Goal: Information Seeking & Learning: Learn about a topic

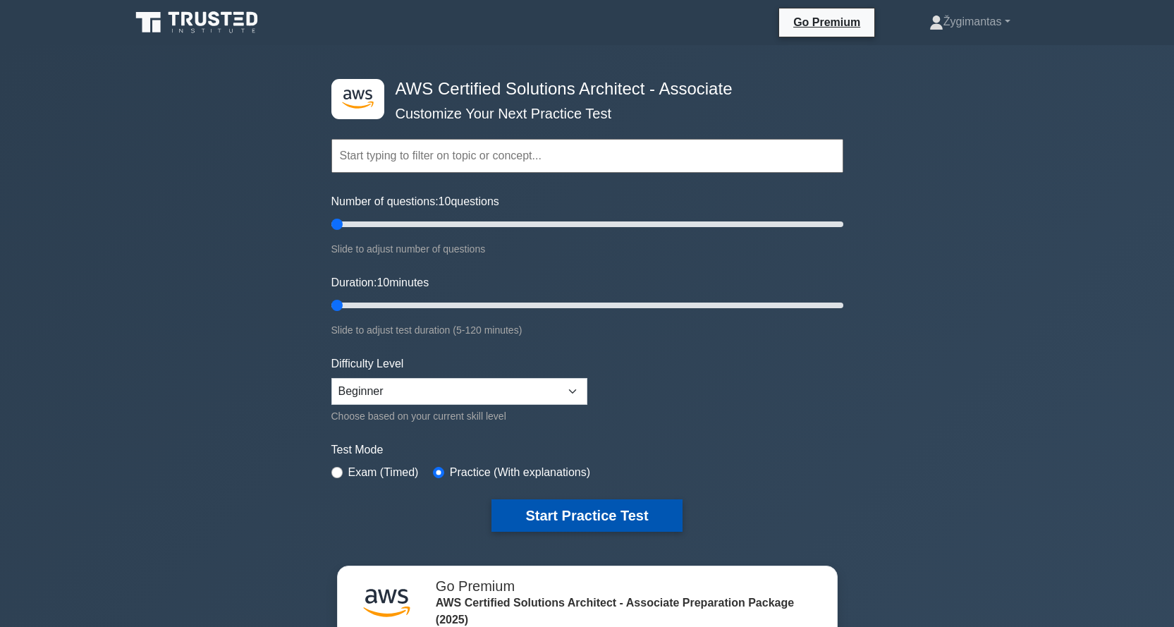
drag, startPoint x: 556, startPoint y: 517, endPoint x: 546, endPoint y: 511, distance: 12.3
click at [556, 516] on button "Start Practice Test" at bounding box center [587, 515] width 190 height 32
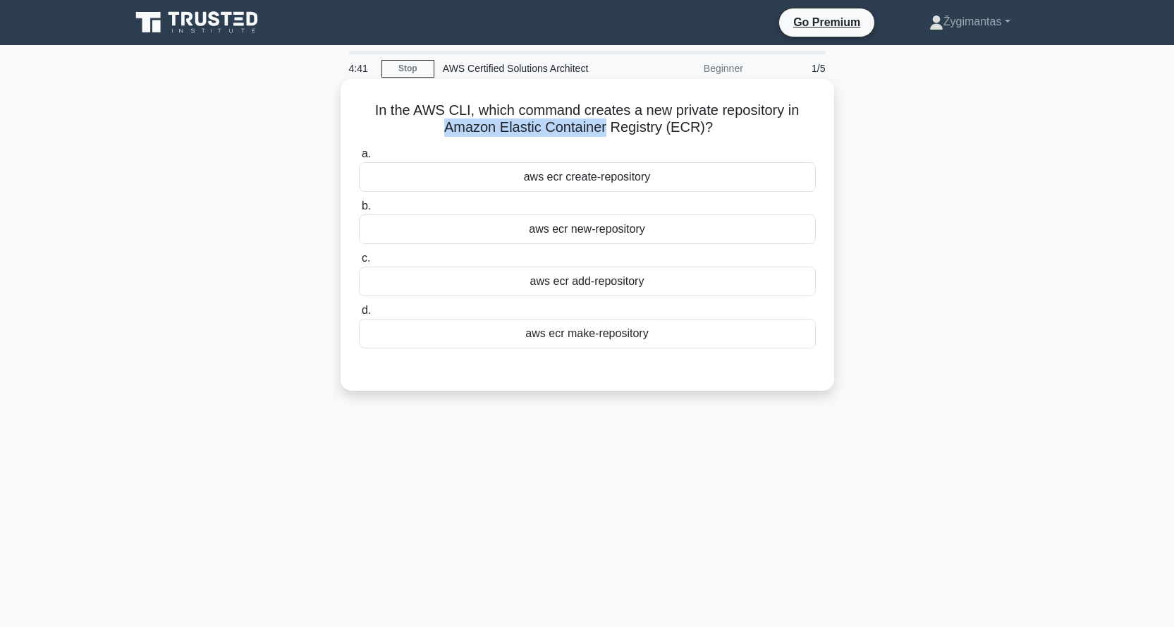
drag, startPoint x: 442, startPoint y: 131, endPoint x: 606, endPoint y: 139, distance: 163.8
click at [606, 139] on div "In the AWS CLI, which command creates a new private repository in Amazon Elasti…" at bounding box center [587, 235] width 482 height 300
drag, startPoint x: 674, startPoint y: 128, endPoint x: 690, endPoint y: 128, distance: 16.9
click at [690, 128] on h5 "In the AWS CLI, which command creates a new private repository in Amazon Elasti…" at bounding box center [588, 119] width 460 height 35
click at [635, 177] on div "aws ecr create-repository" at bounding box center [587, 177] width 457 height 30
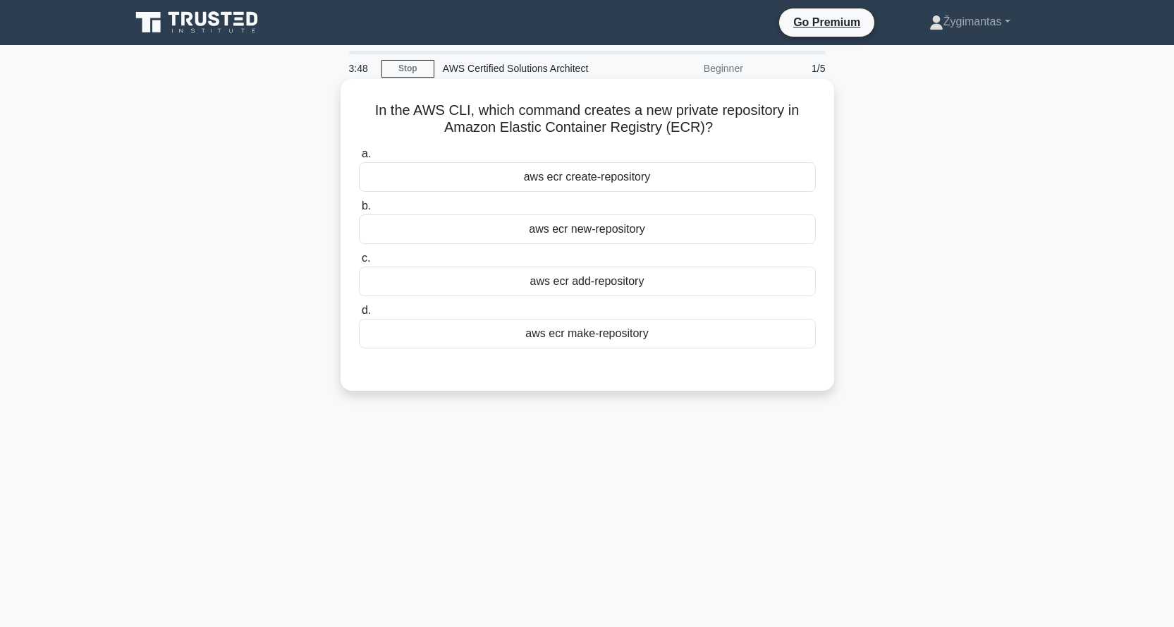
click at [359, 159] on input "a. aws ecr create-repository" at bounding box center [359, 154] width 0 height 9
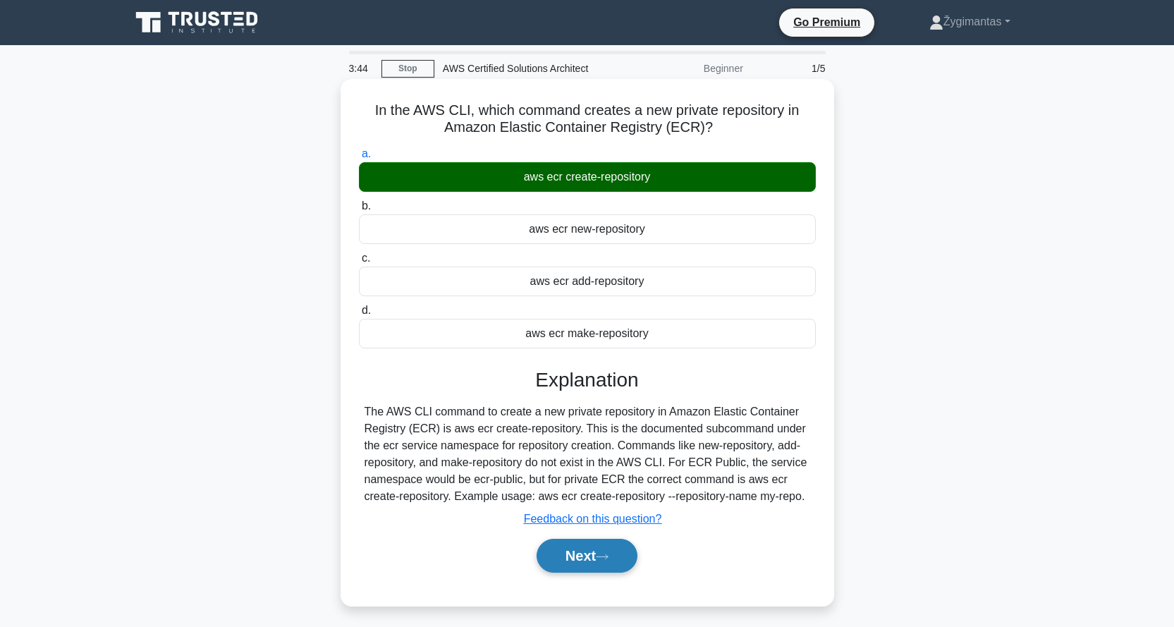
click at [590, 556] on button "Next" at bounding box center [587, 556] width 101 height 34
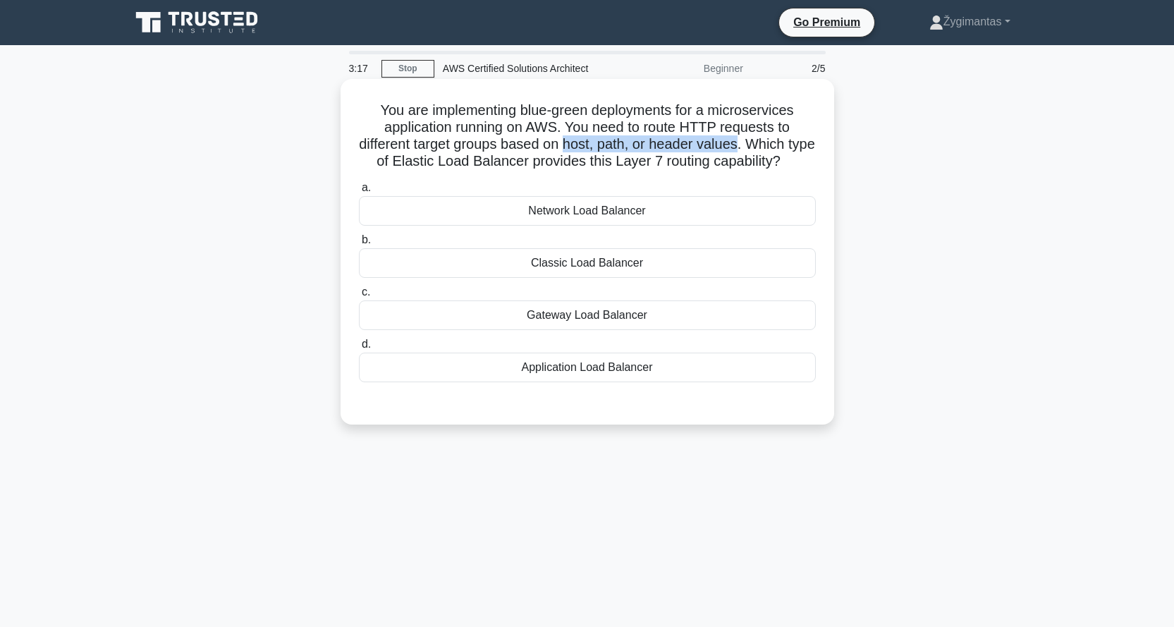
drag, startPoint x: 584, startPoint y: 145, endPoint x: 756, endPoint y: 139, distance: 172.2
click at [756, 139] on h5 "You are implementing blue-green deployments for a microservices application run…" at bounding box center [588, 136] width 460 height 69
click at [599, 226] on div "Network Load Balancer" at bounding box center [587, 211] width 457 height 30
click at [359, 193] on input "a. Network Load Balancer" at bounding box center [359, 187] width 0 height 9
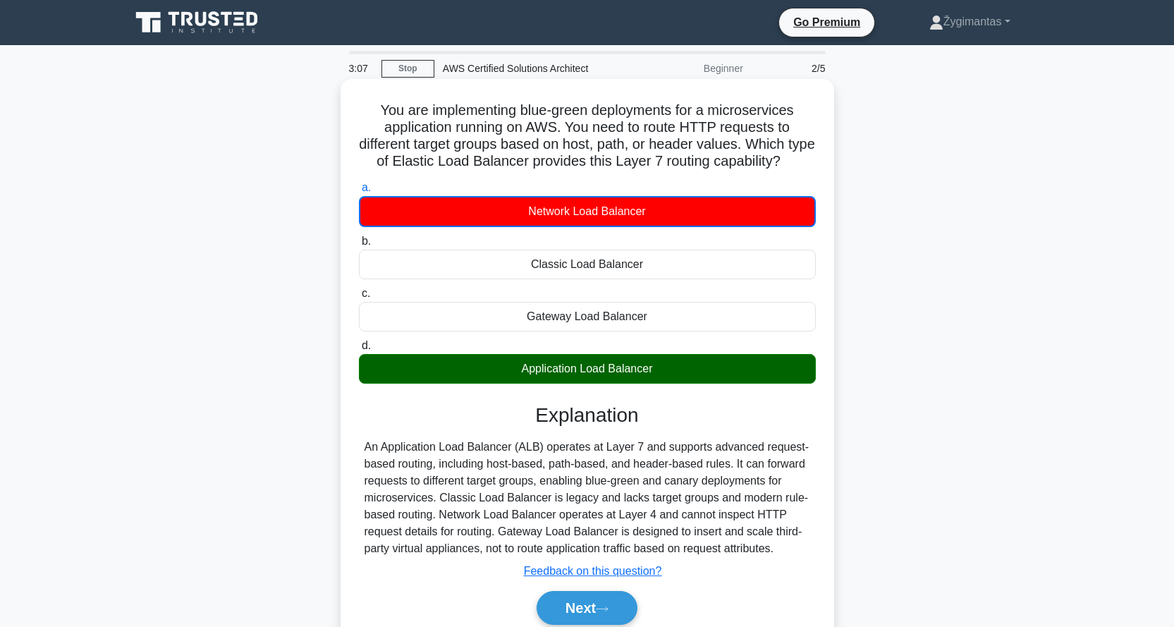
scroll to position [135, 0]
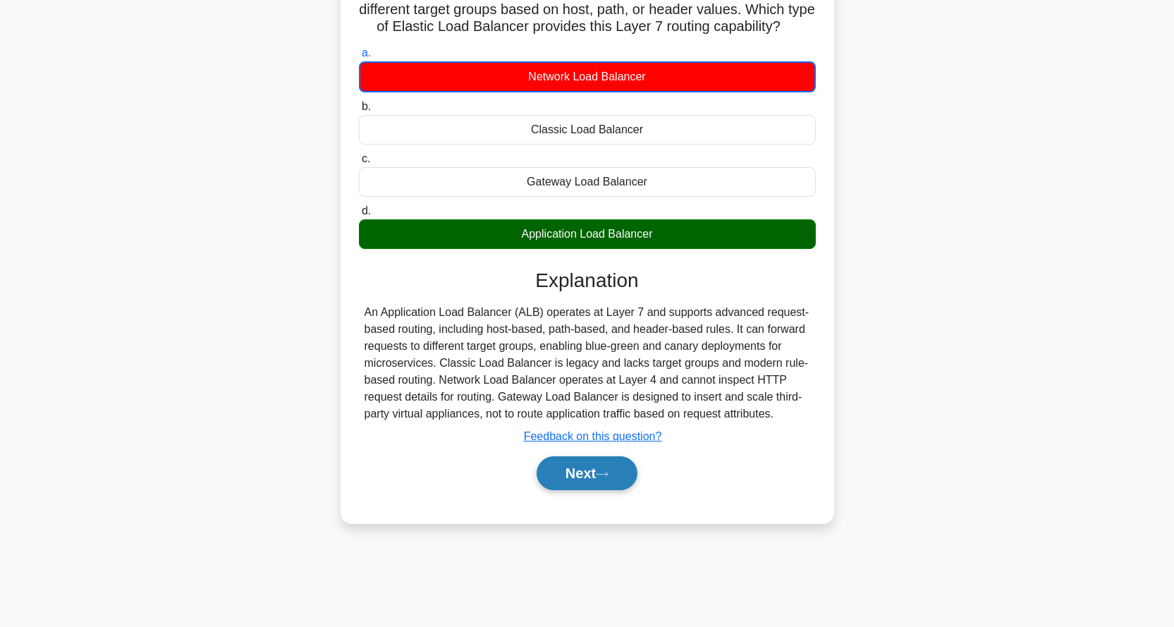
click at [616, 489] on button "Next" at bounding box center [587, 473] width 101 height 34
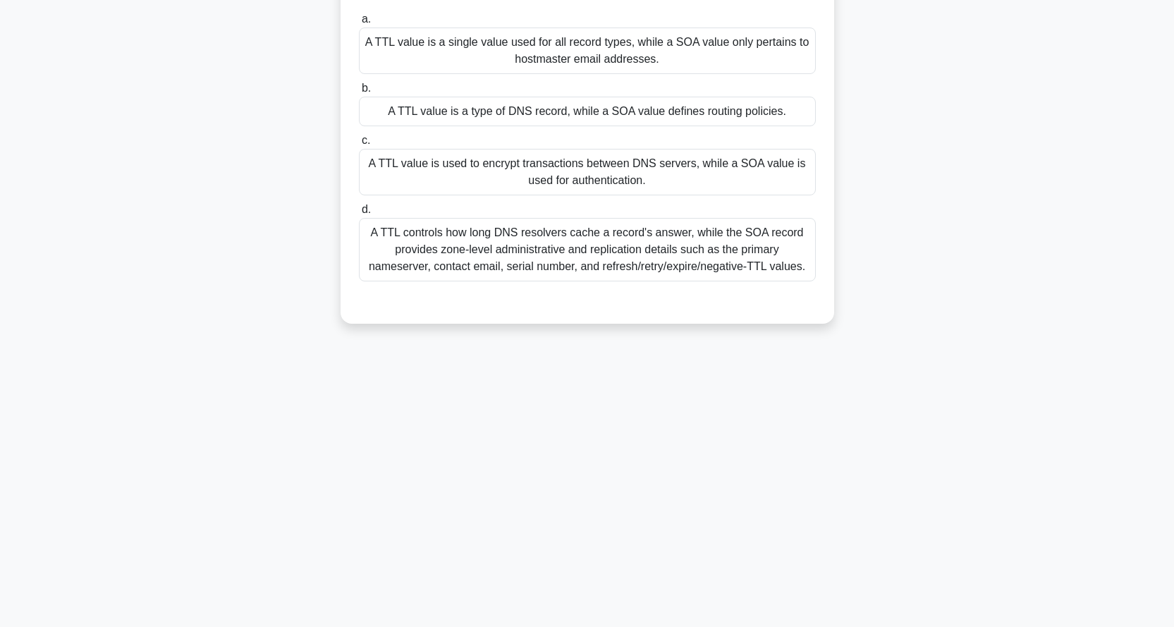
scroll to position [0, 0]
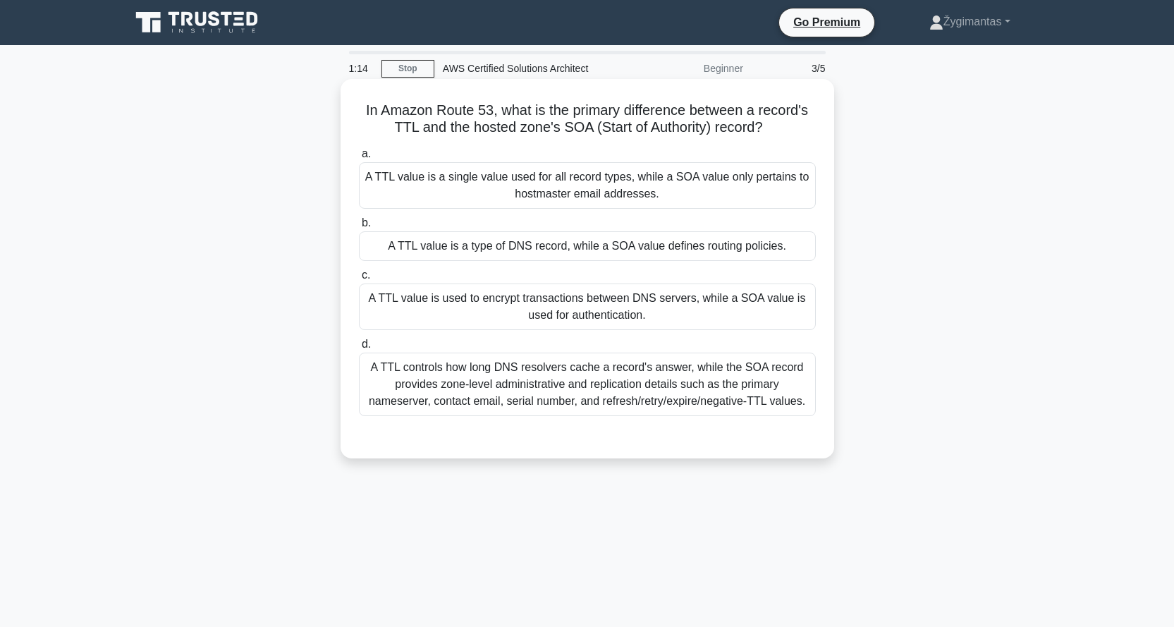
click at [515, 384] on div "A TTL controls how long DNS resolvers cache a record's answer, while the SOA re…" at bounding box center [587, 384] width 457 height 63
click at [359, 349] on input "d. A TTL controls how long DNS resolvers cache a record's answer, while the SOA…" at bounding box center [359, 344] width 0 height 9
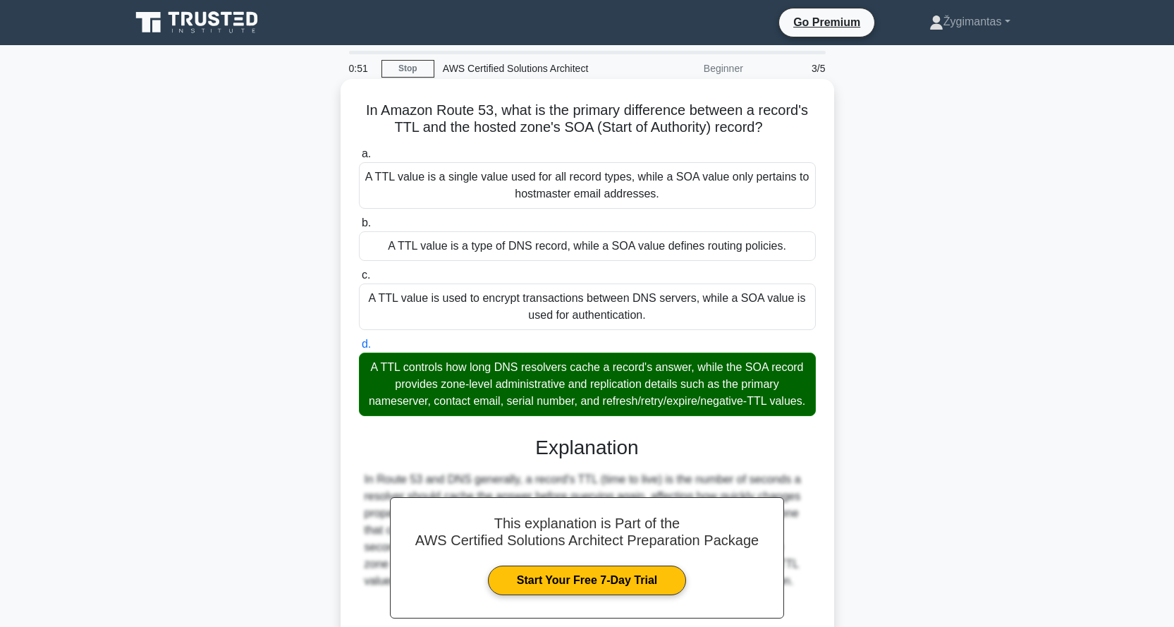
scroll to position [159, 0]
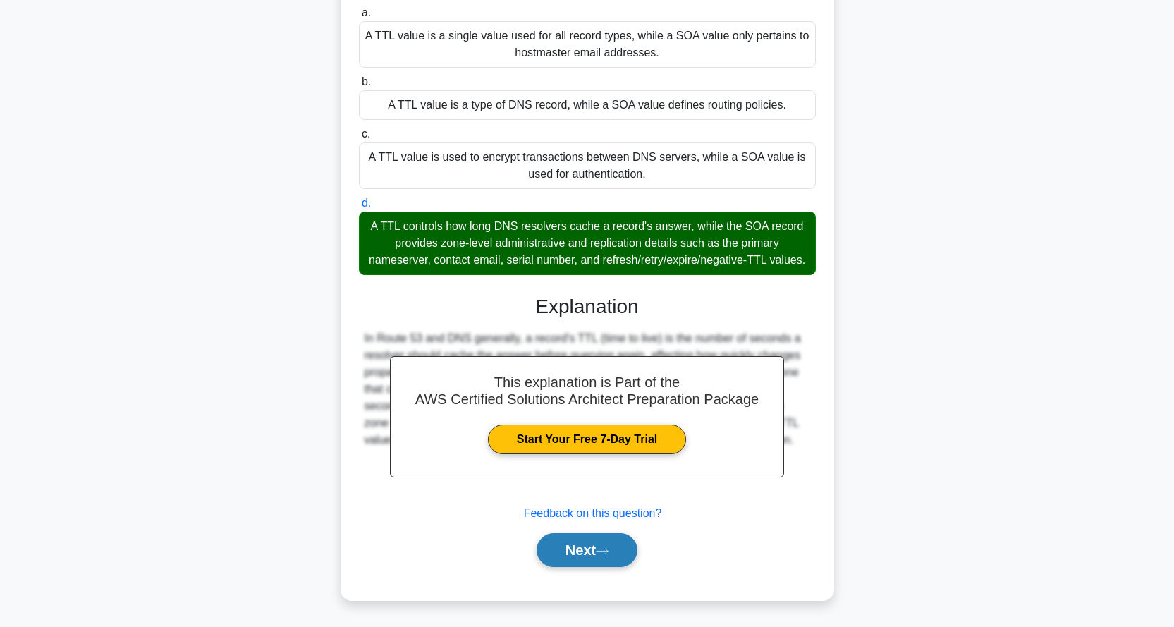
click at [593, 559] on button "Next" at bounding box center [587, 550] width 101 height 34
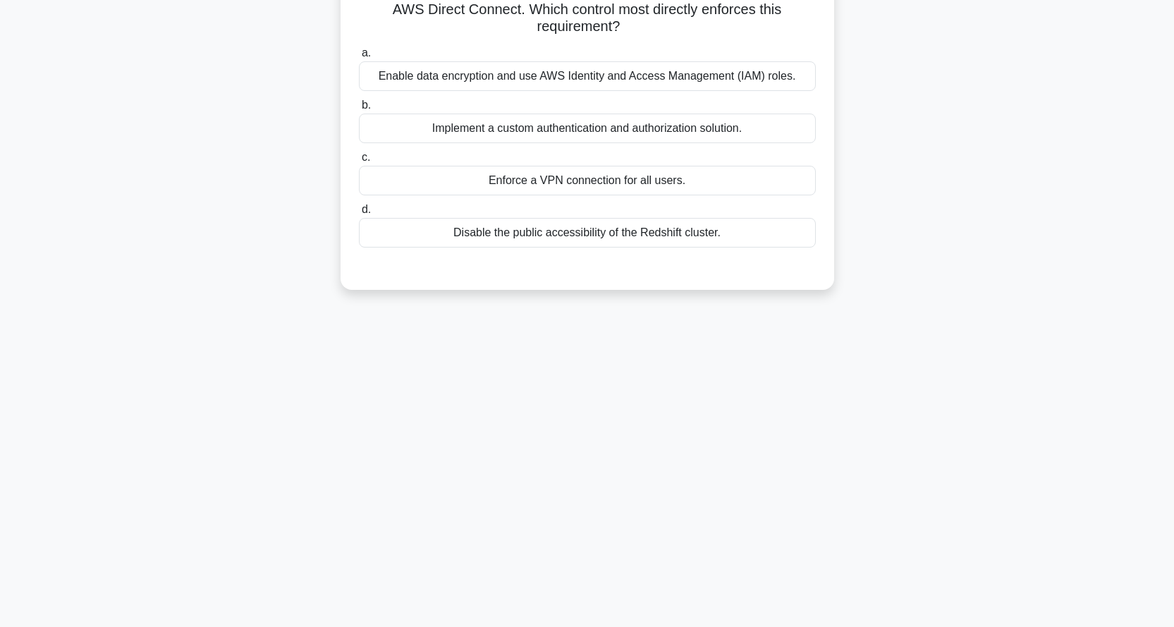
scroll to position [0, 0]
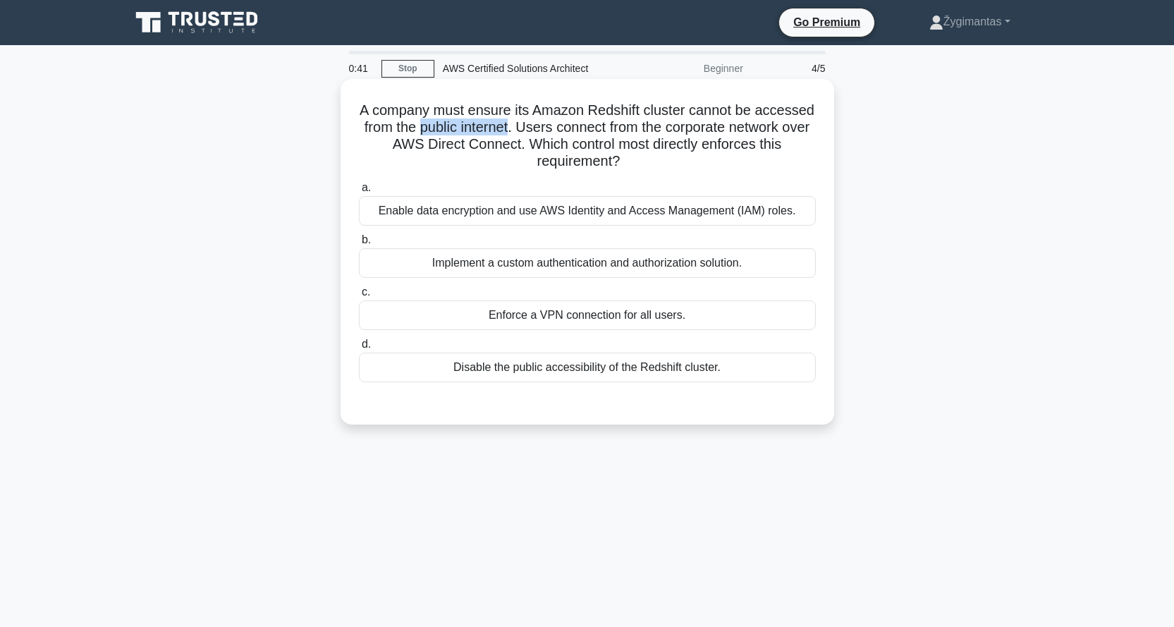
drag, startPoint x: 489, startPoint y: 126, endPoint x: 582, endPoint y: 122, distance: 92.5
click at [582, 122] on h5 "A company must ensure its Amazon Redshift cluster cannot be accessed from the p…" at bounding box center [588, 136] width 460 height 69
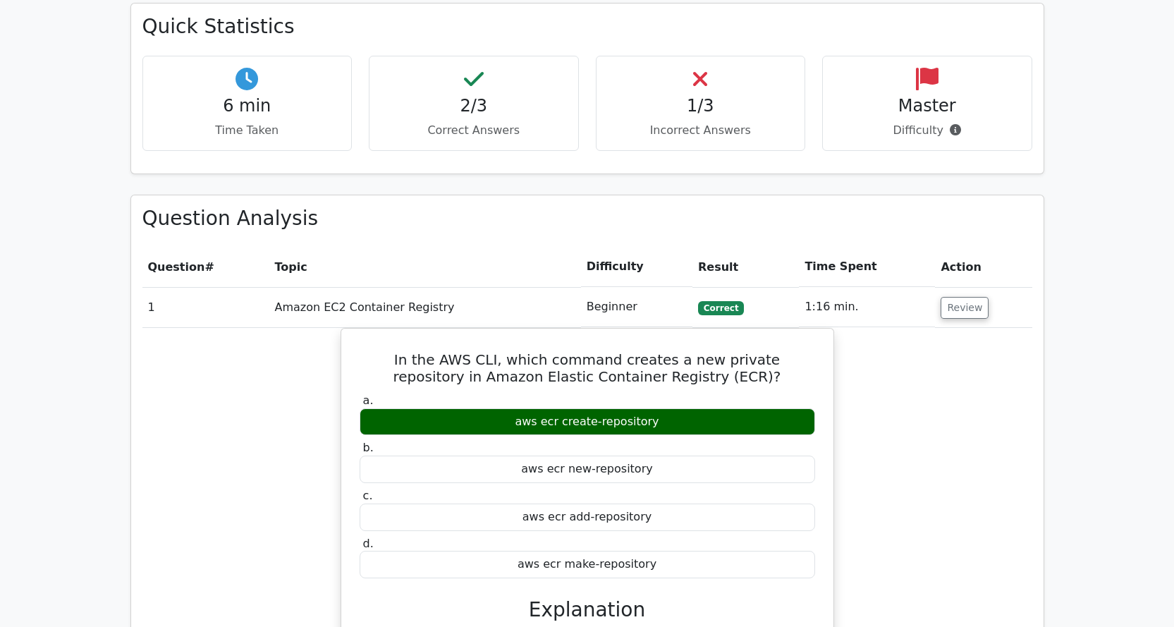
scroll to position [1128, 0]
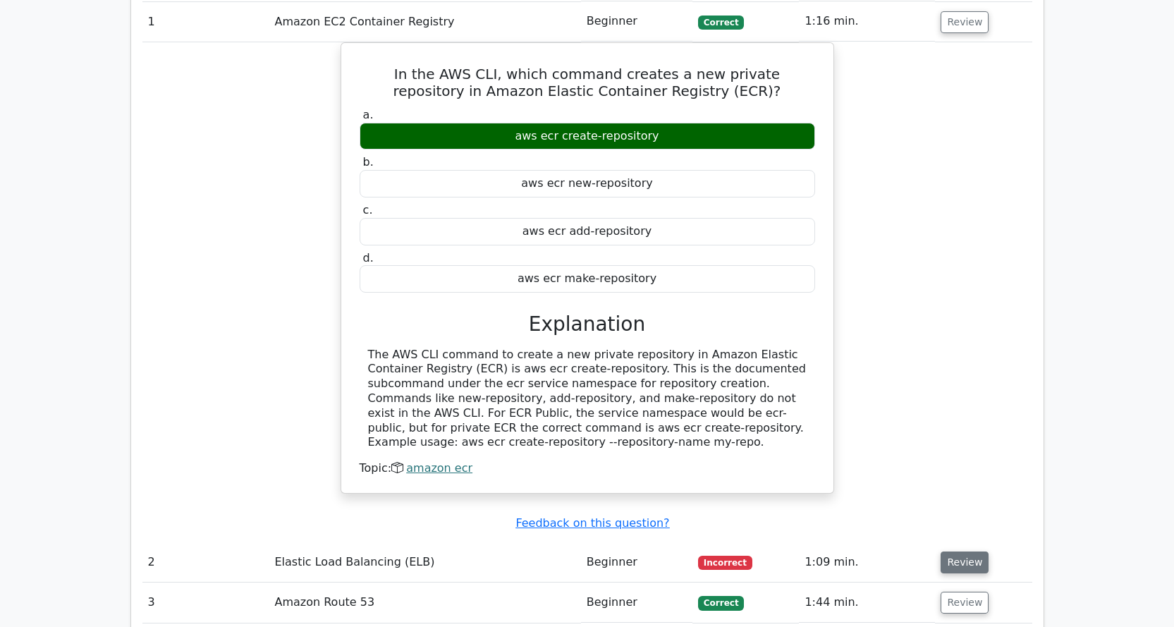
click at [968, 552] on button "Review" at bounding box center [965, 563] width 48 height 22
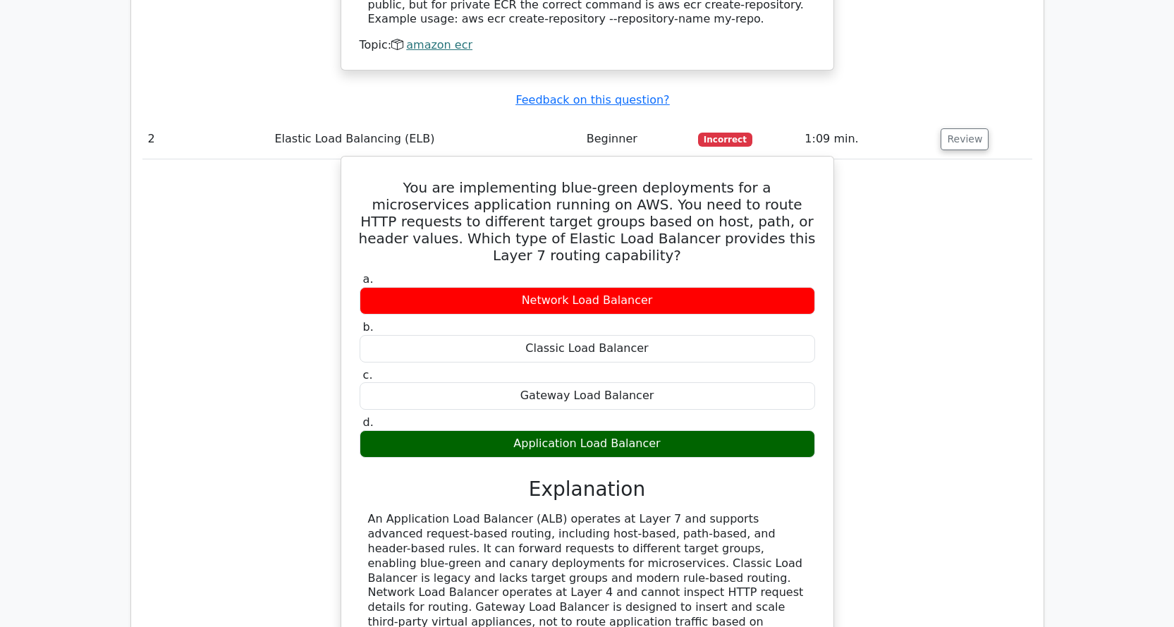
scroll to position [1693, 0]
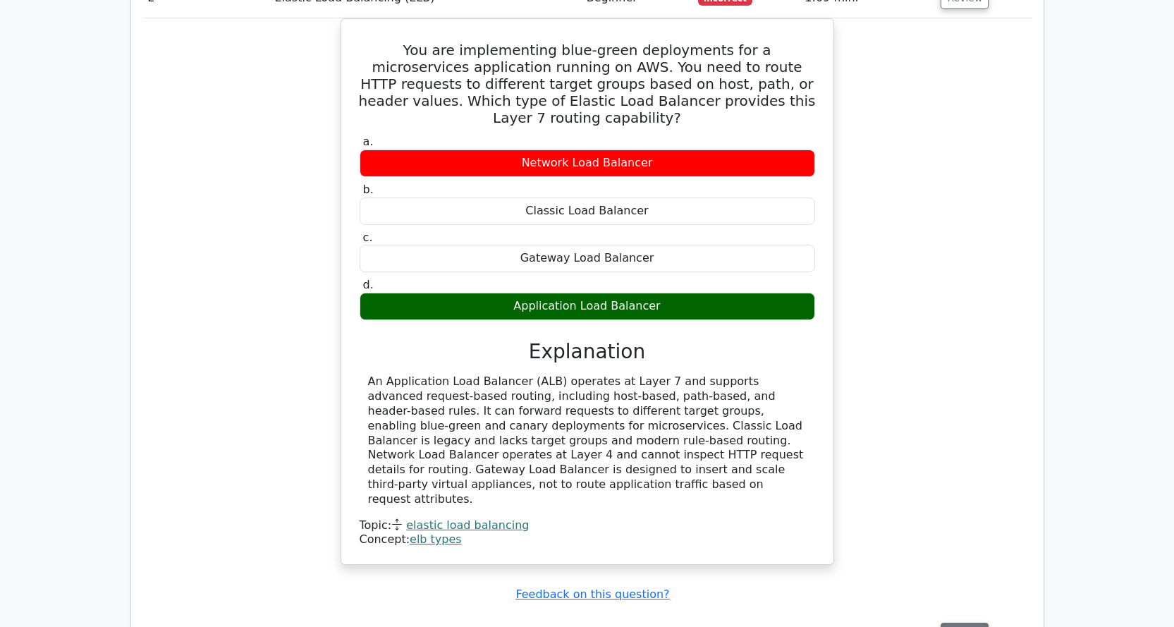
click at [974, 623] on button "Review" at bounding box center [965, 634] width 48 height 22
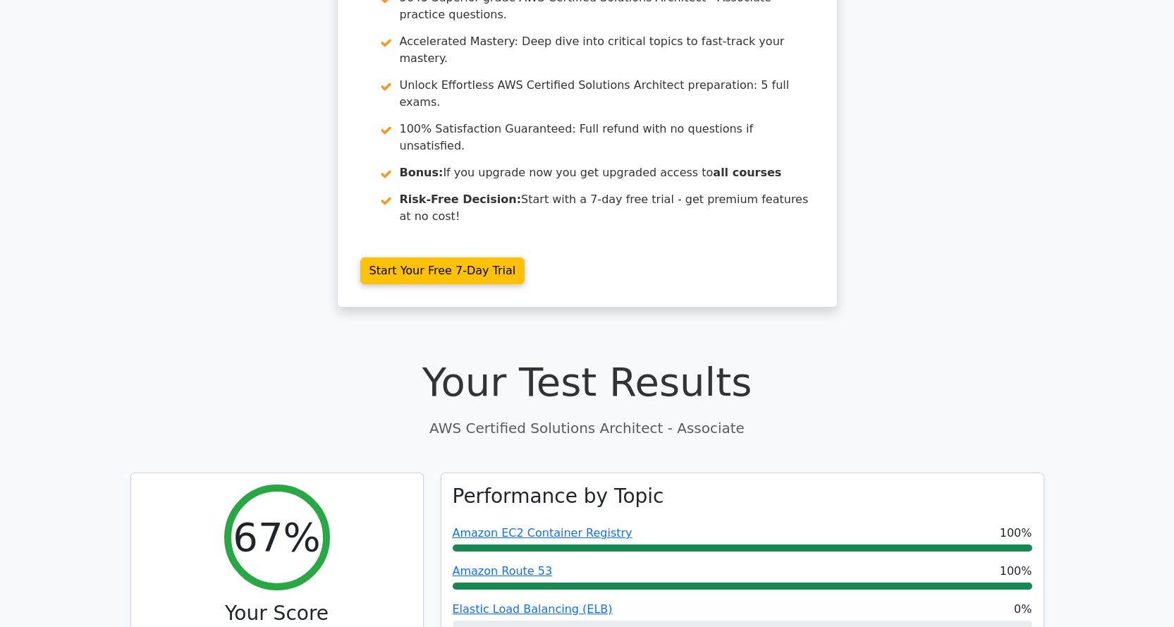
scroll to position [0, 0]
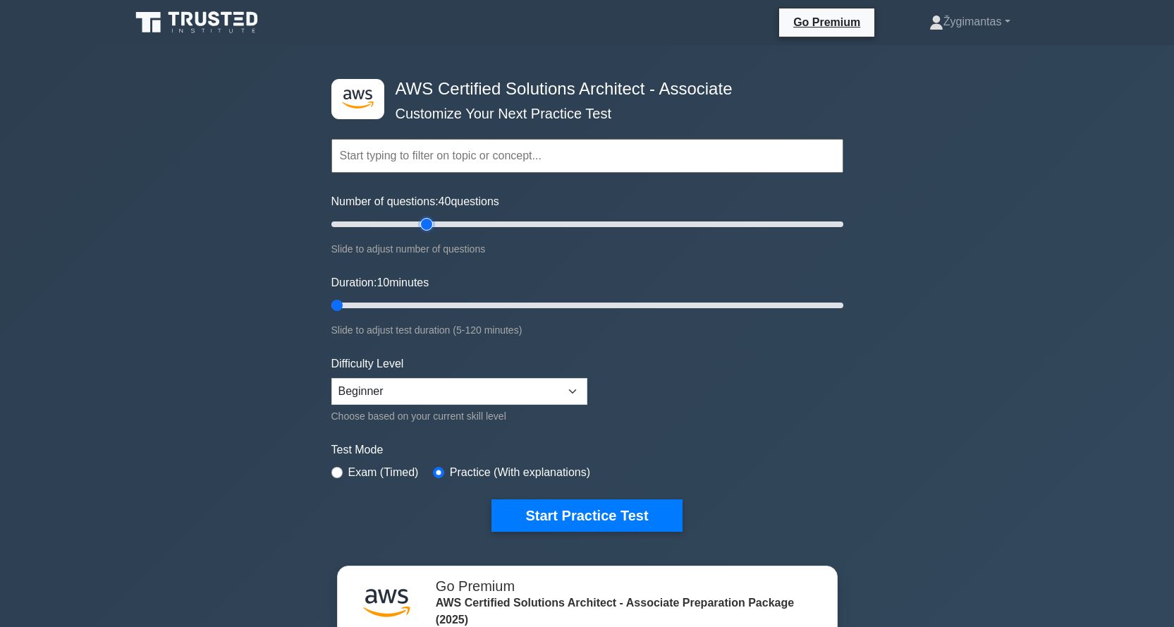
drag, startPoint x: 338, startPoint y: 221, endPoint x: 422, endPoint y: 227, distance: 84.9
click at [422, 227] on input "Number of questions: 40 questions" at bounding box center [587, 224] width 512 height 17
drag, startPoint x: 427, startPoint y: 224, endPoint x: 319, endPoint y: 236, distance: 107.9
type input "5"
click at [331, 227] on input "Number of questions: 5 questions" at bounding box center [587, 224] width 512 height 17
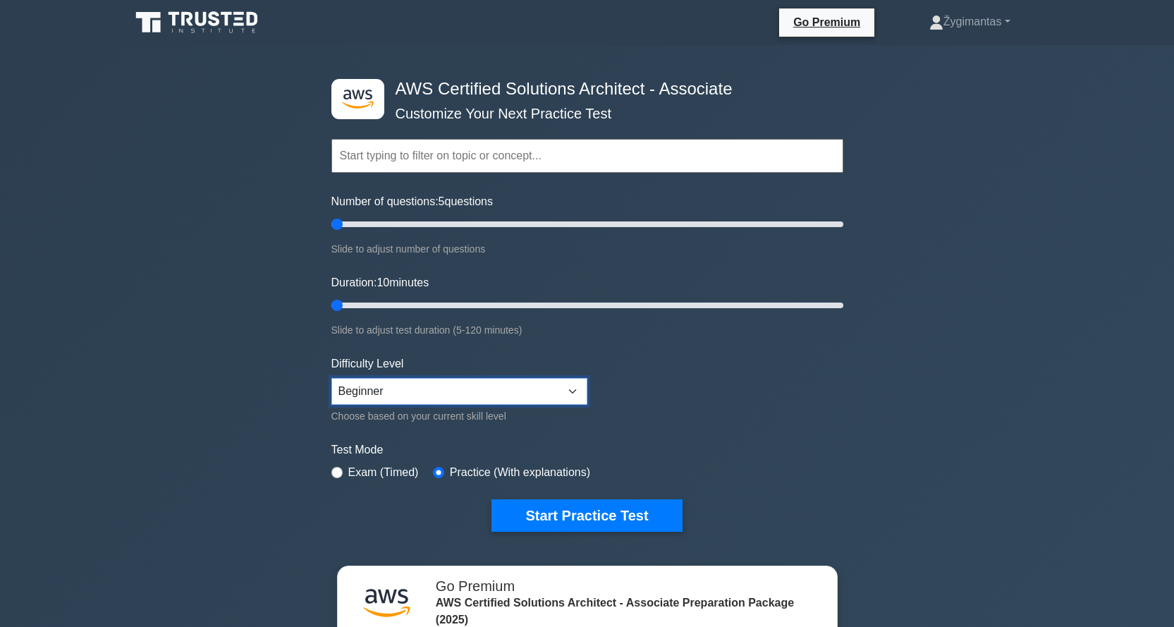
click at [441, 386] on select "Beginner Intermediate Expert" at bounding box center [459, 391] width 256 height 27
select select "expert"
click at [331, 378] on select "Beginner Intermediate Expert" at bounding box center [459, 391] width 256 height 27
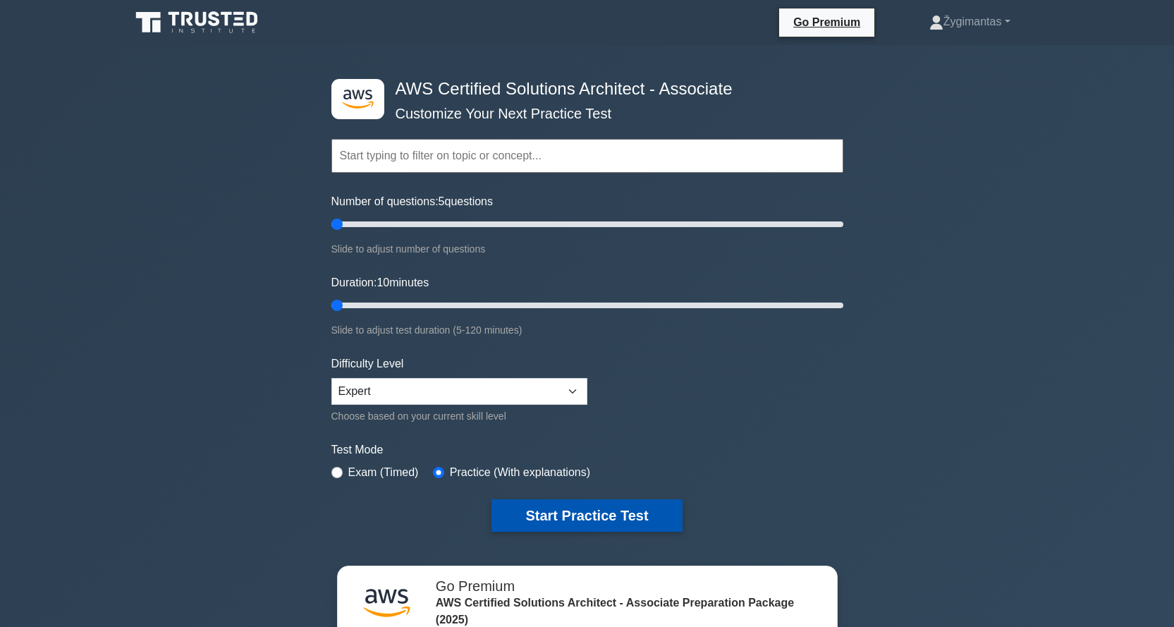
click at [564, 522] on button "Start Practice Test" at bounding box center [587, 515] width 190 height 32
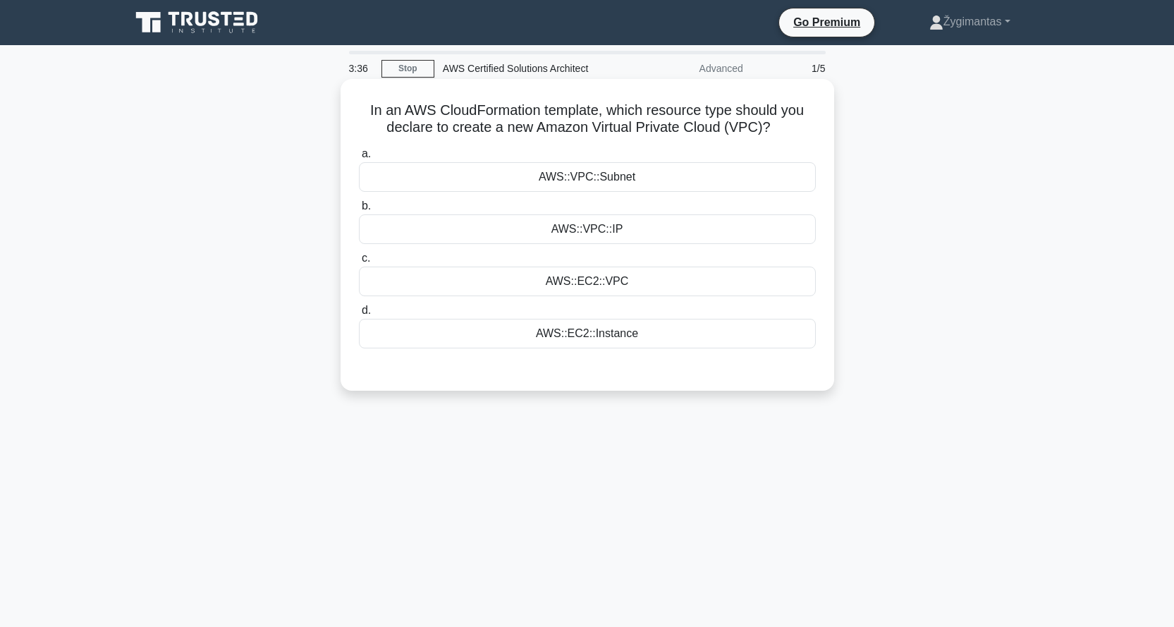
click at [645, 236] on div "AWS::VPC::IP" at bounding box center [587, 229] width 457 height 30
click at [359, 211] on input "b. AWS::VPC::IP" at bounding box center [359, 206] width 0 height 9
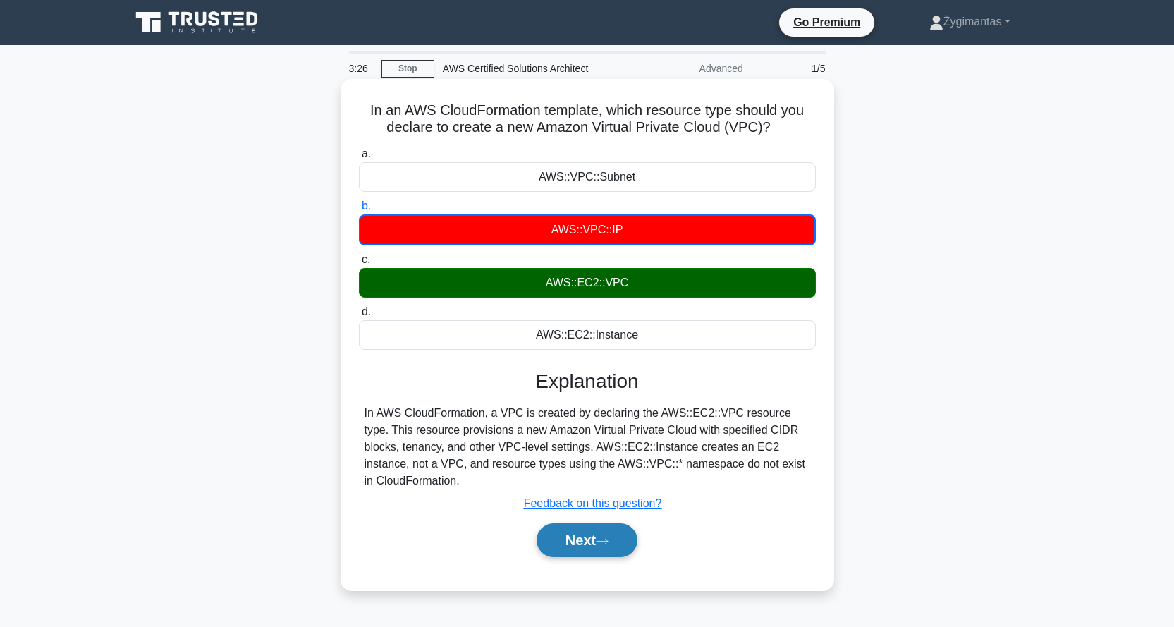
click at [573, 539] on button "Next" at bounding box center [587, 540] width 101 height 34
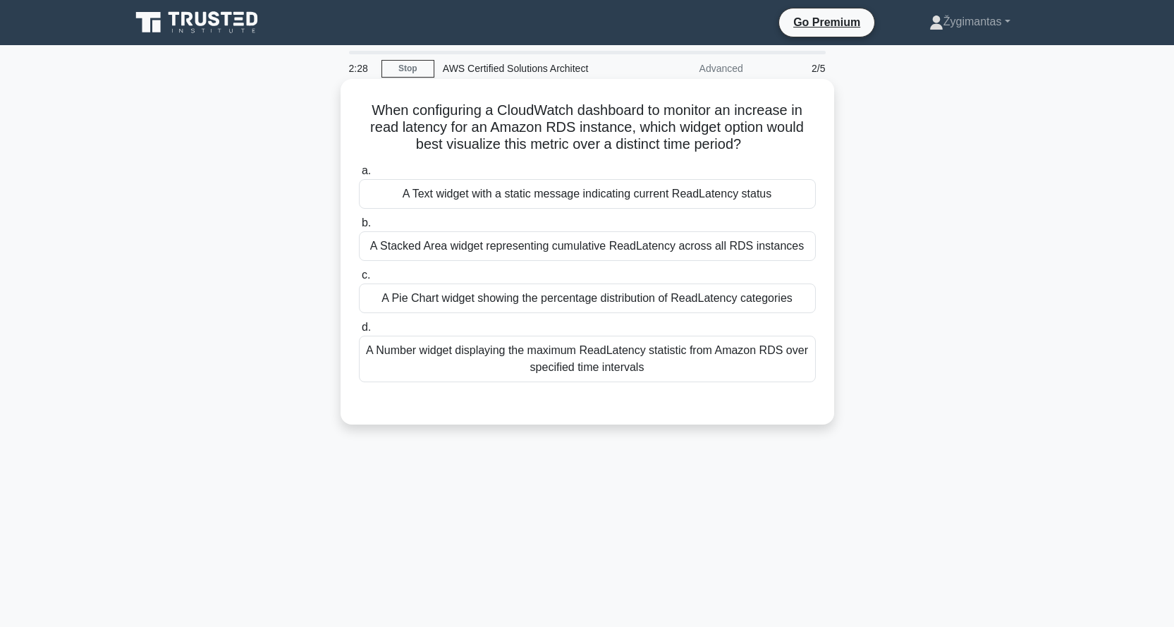
click at [497, 245] on div "A Stacked Area widget representing cumulative ReadLatency across all RDS instan…" at bounding box center [587, 246] width 457 height 30
click at [359, 228] on input "b. A Stacked Area widget representing cumulative ReadLatency across all RDS ins…" at bounding box center [359, 223] width 0 height 9
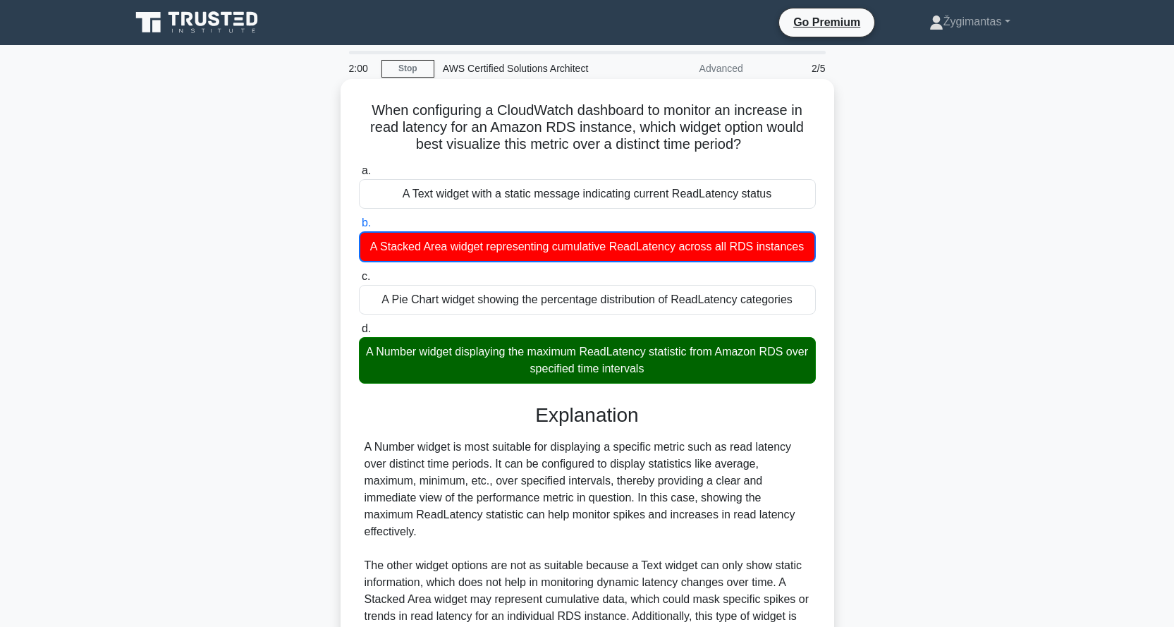
scroll to position [228, 0]
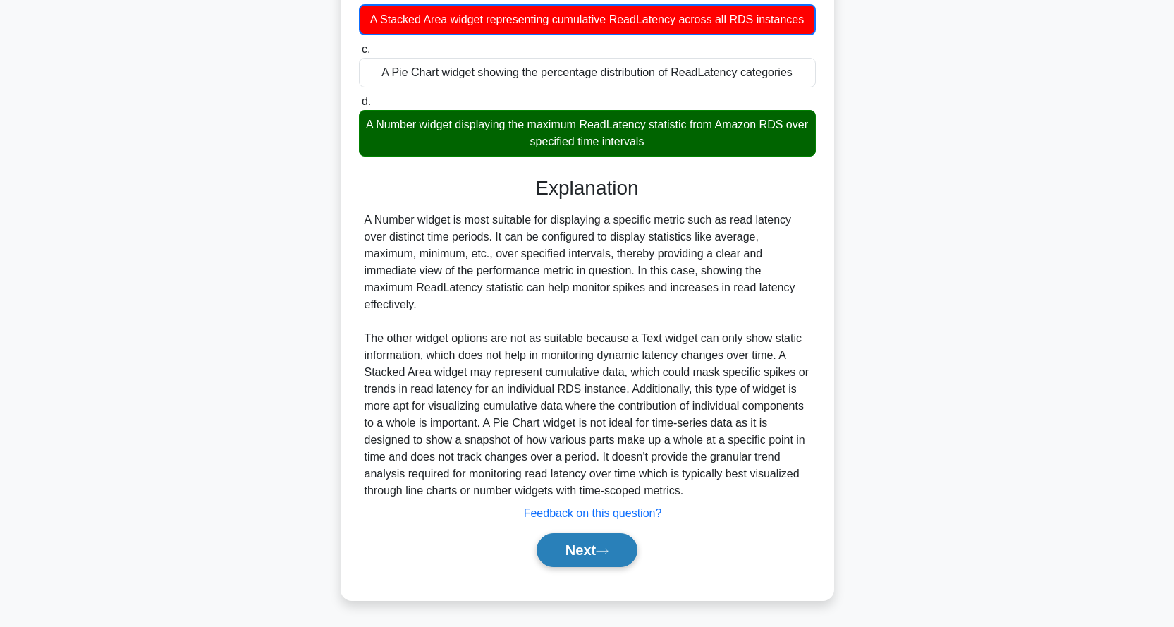
click at [568, 551] on button "Next" at bounding box center [587, 550] width 101 height 34
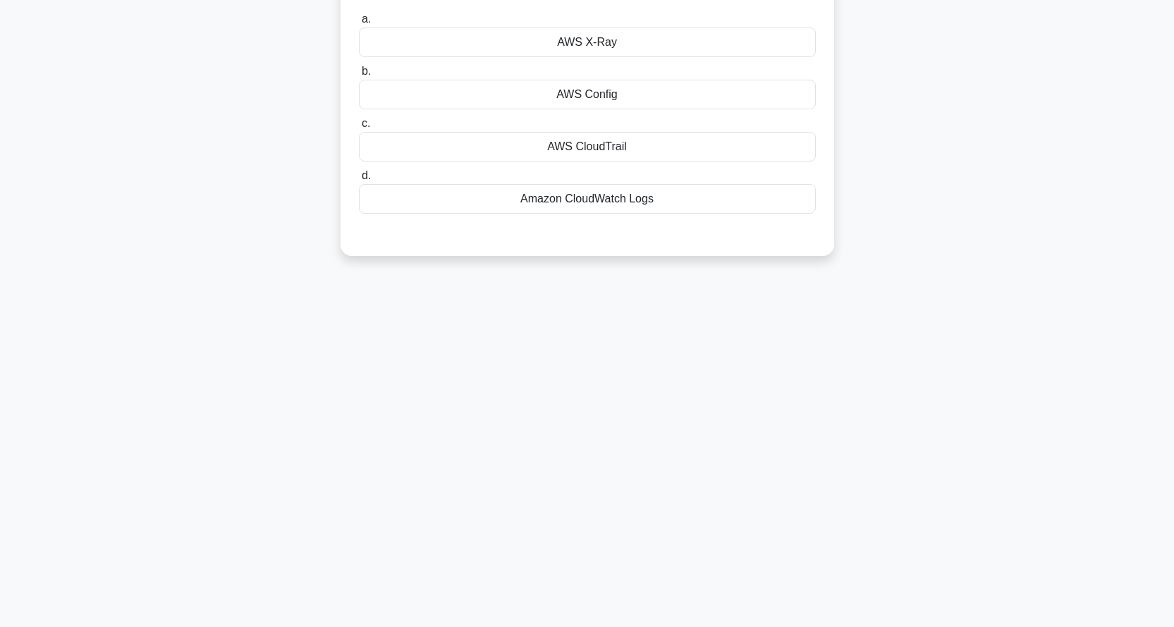
scroll to position [0, 0]
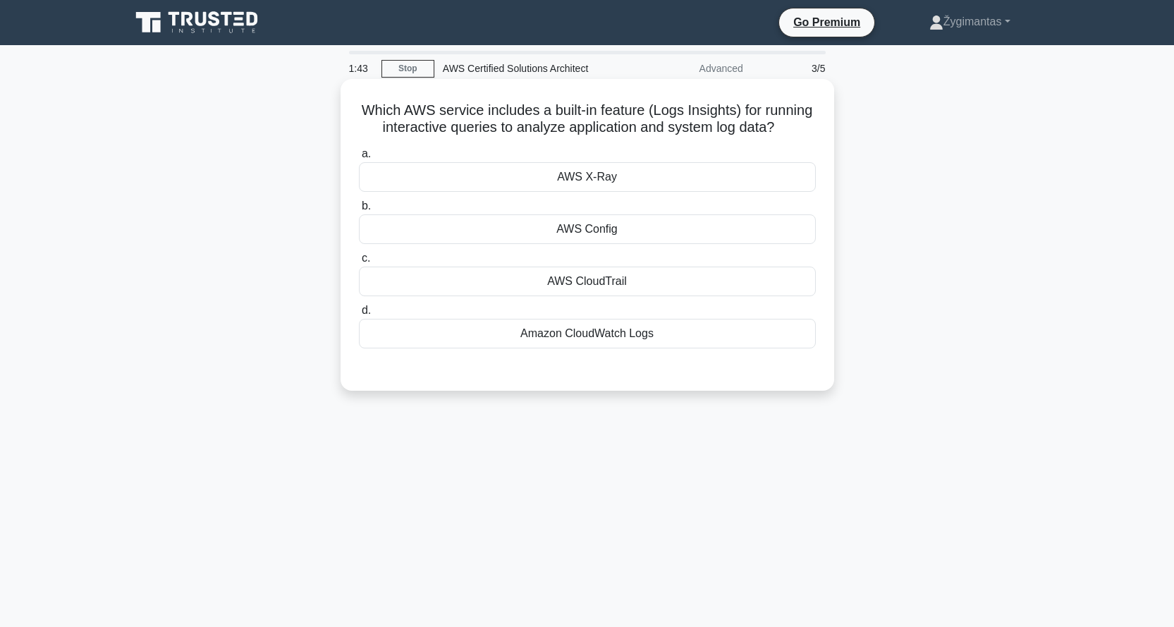
click at [643, 348] on div "Amazon CloudWatch Logs" at bounding box center [587, 334] width 457 height 30
click at [359, 315] on input "d. Amazon CloudWatch Logs" at bounding box center [359, 310] width 0 height 9
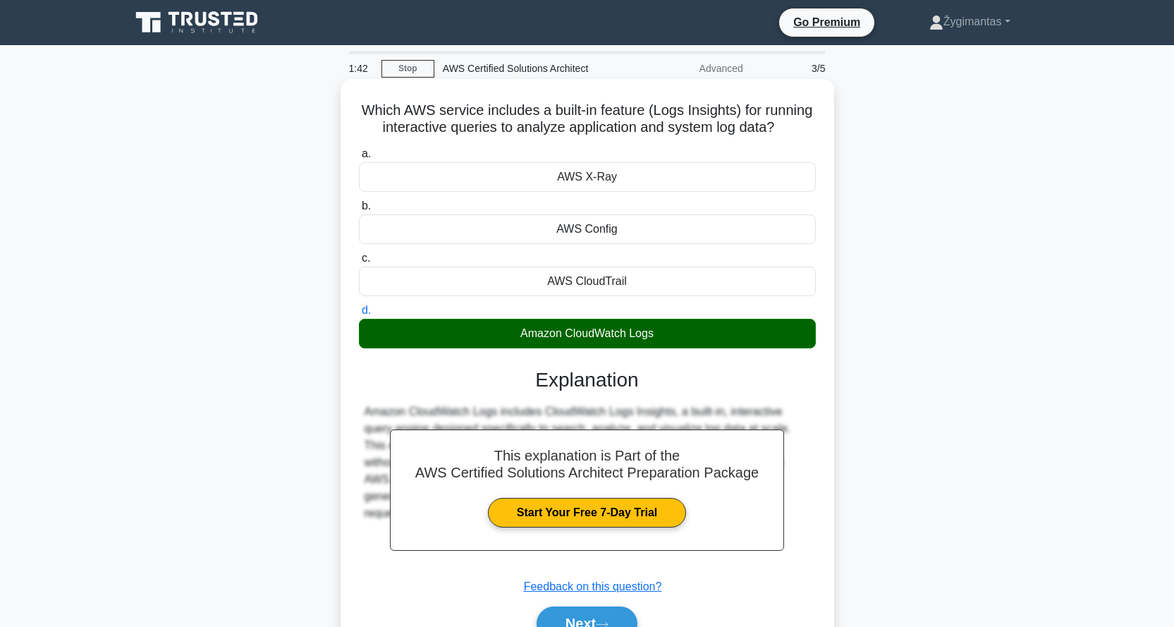
scroll to position [135, 0]
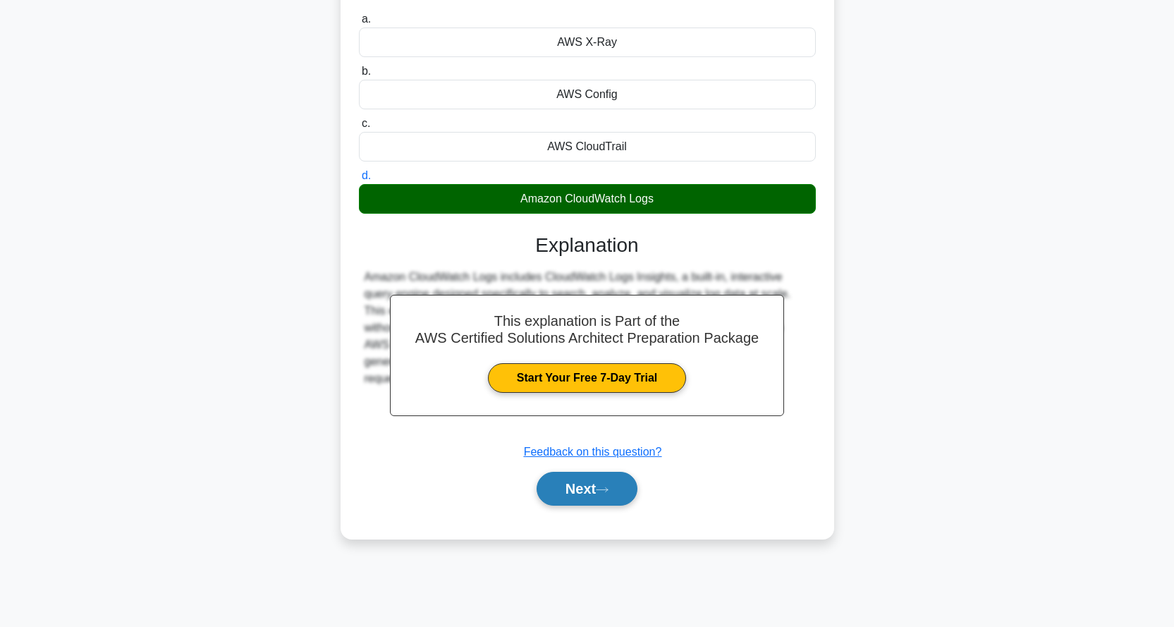
click at [600, 498] on button "Next" at bounding box center [587, 489] width 101 height 34
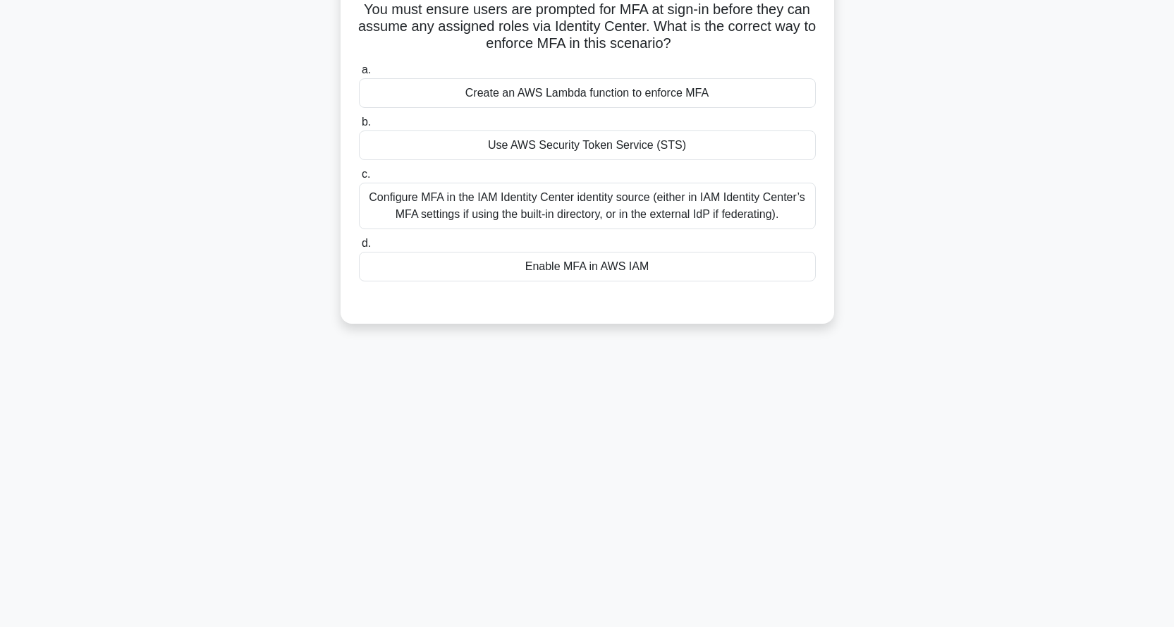
scroll to position [0, 0]
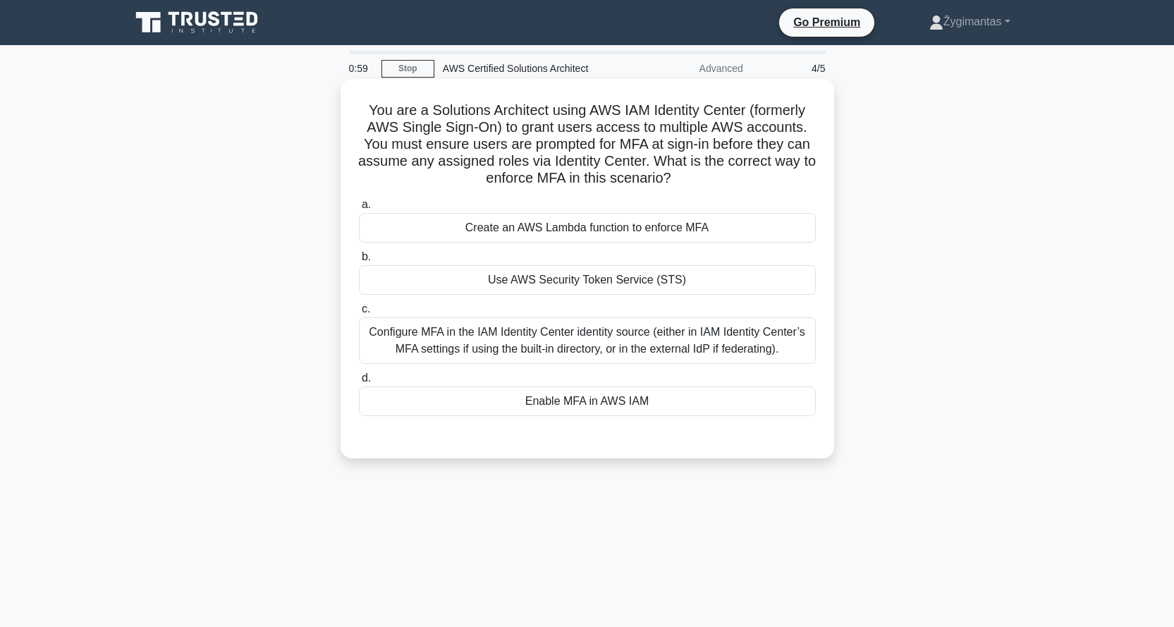
click at [552, 343] on div "Configure MFA in the IAM Identity Center identity source (either in IAM Identit…" at bounding box center [587, 340] width 457 height 47
click at [382, 331] on div "Configure MFA in the IAM Identity Center identity source (either in IAM Identit…" at bounding box center [587, 340] width 457 height 47
click at [359, 314] on input "c. Configure MFA in the IAM Identity Center identity source (either in IAM Iden…" at bounding box center [359, 309] width 0 height 9
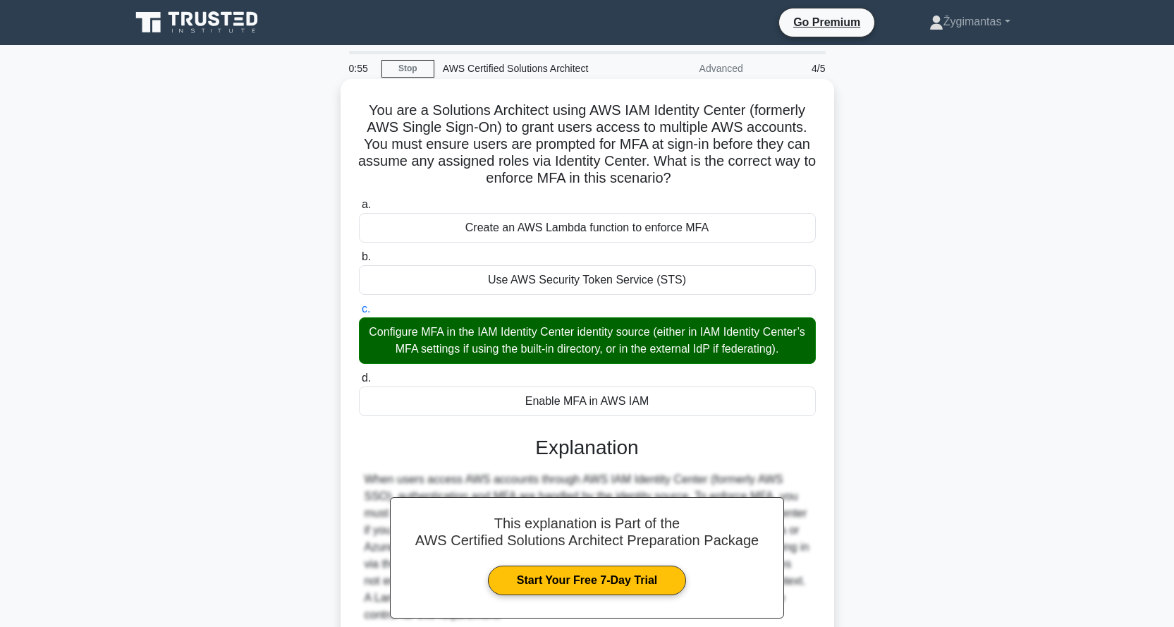
scroll to position [159, 0]
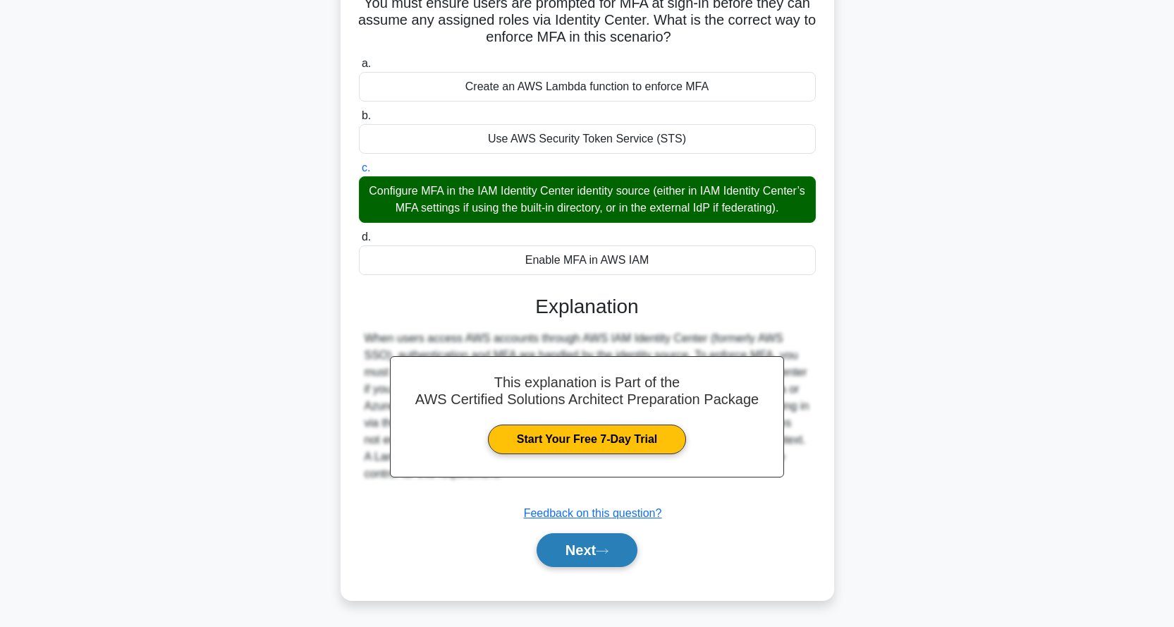
click at [611, 543] on button "Next" at bounding box center [587, 550] width 101 height 34
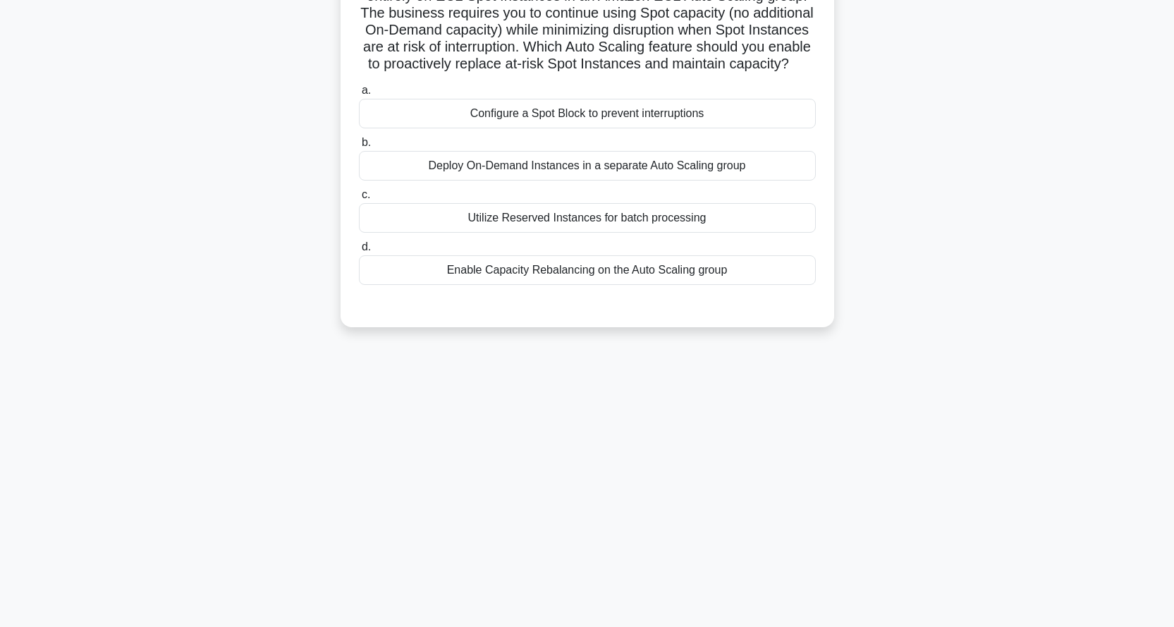
scroll to position [0, 0]
